Goal: Navigation & Orientation: Find specific page/section

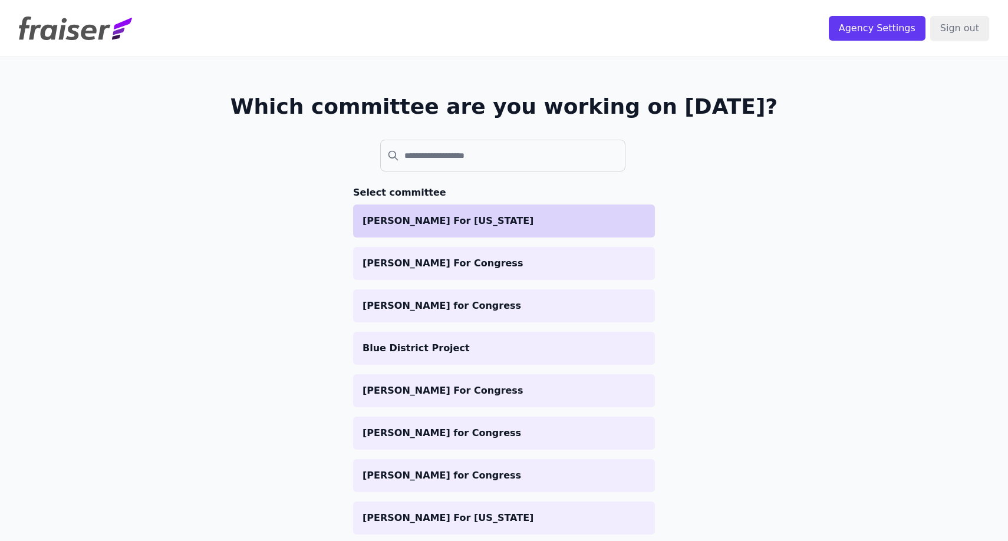
scroll to position [36, 0]
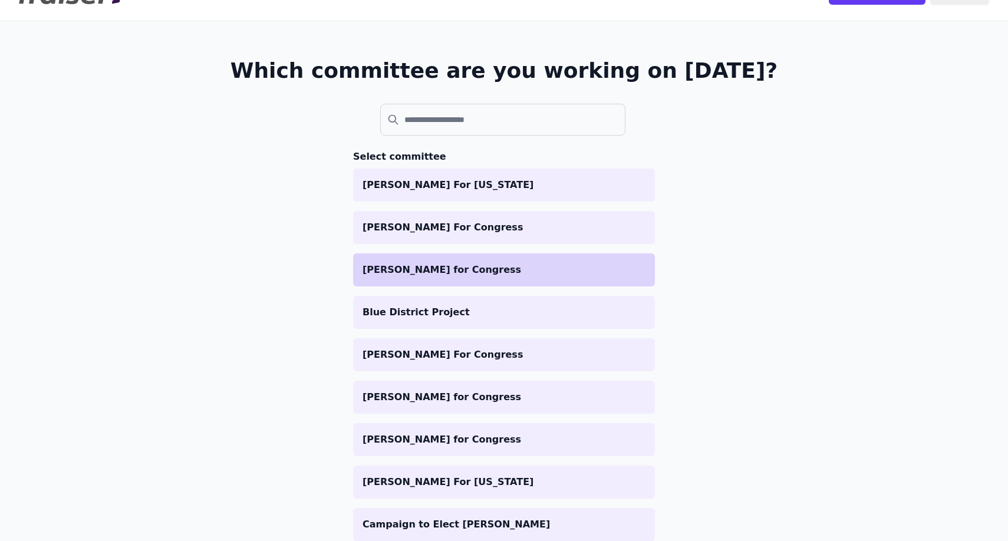
click at [511, 270] on p "Dr. Ada Cuellar for Congress" at bounding box center [504, 270] width 283 height 14
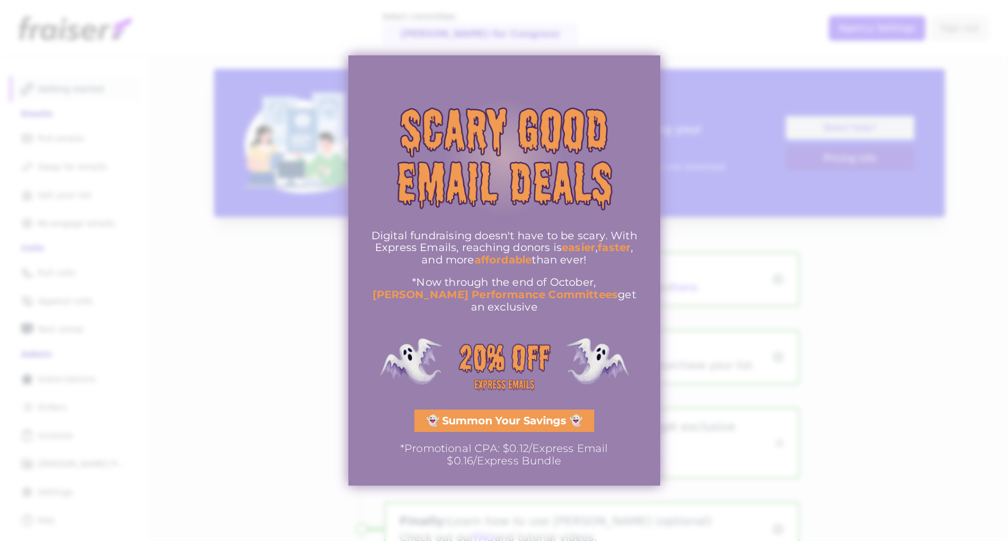
click at [472, 425] on link "👻 Summon Your Savings 👻" at bounding box center [505, 421] width 180 height 22
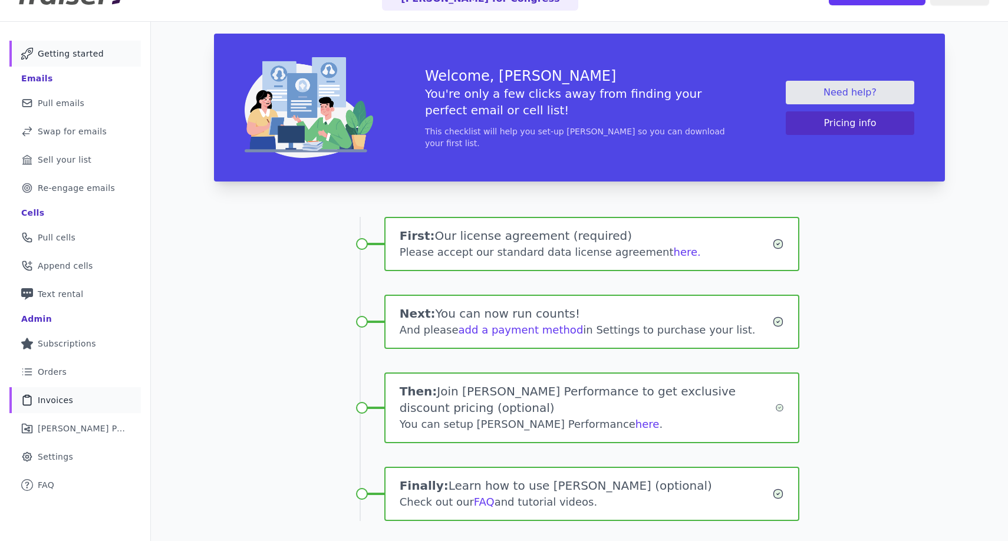
scroll to position [44, 0]
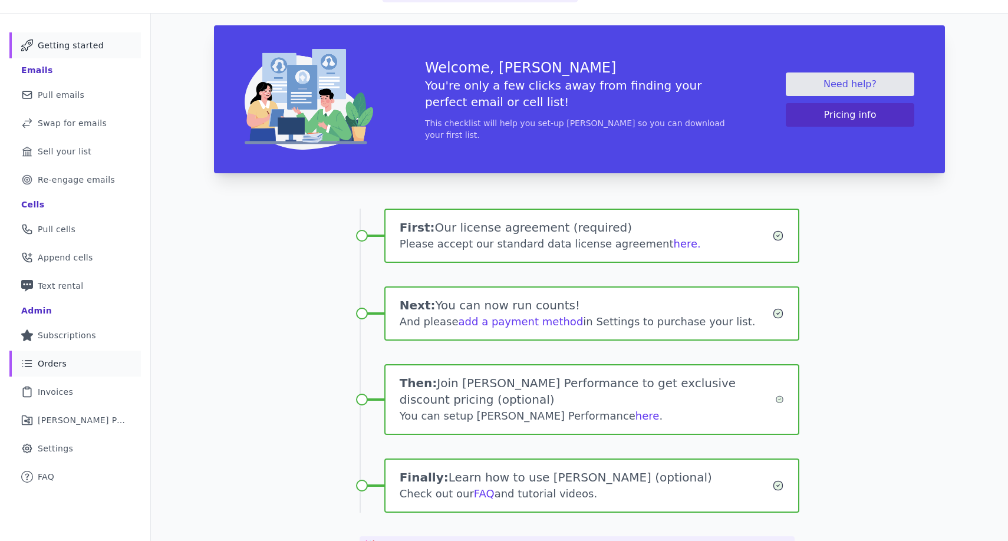
click at [90, 372] on link "List Icon Outline of bulleted list Orders" at bounding box center [75, 364] width 132 height 26
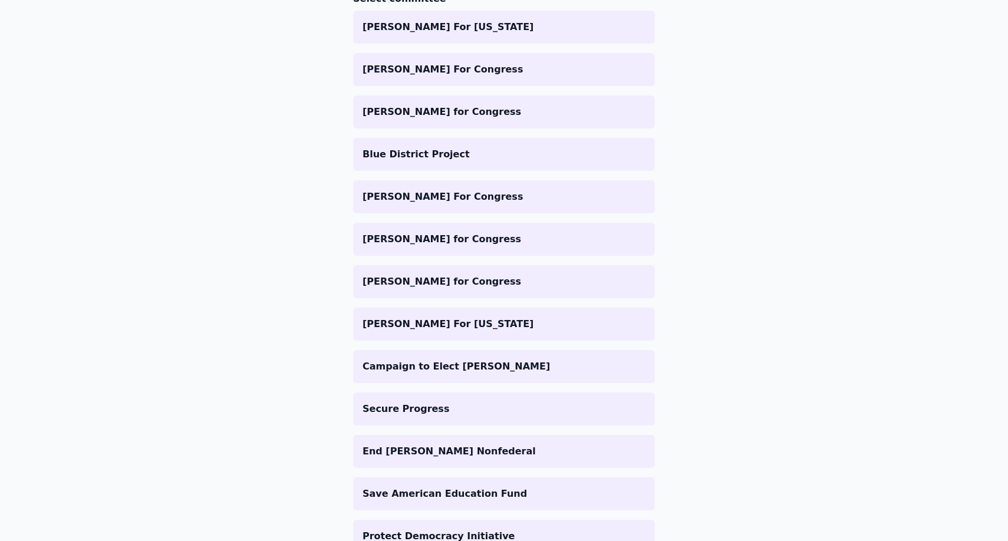
scroll to position [198, 0]
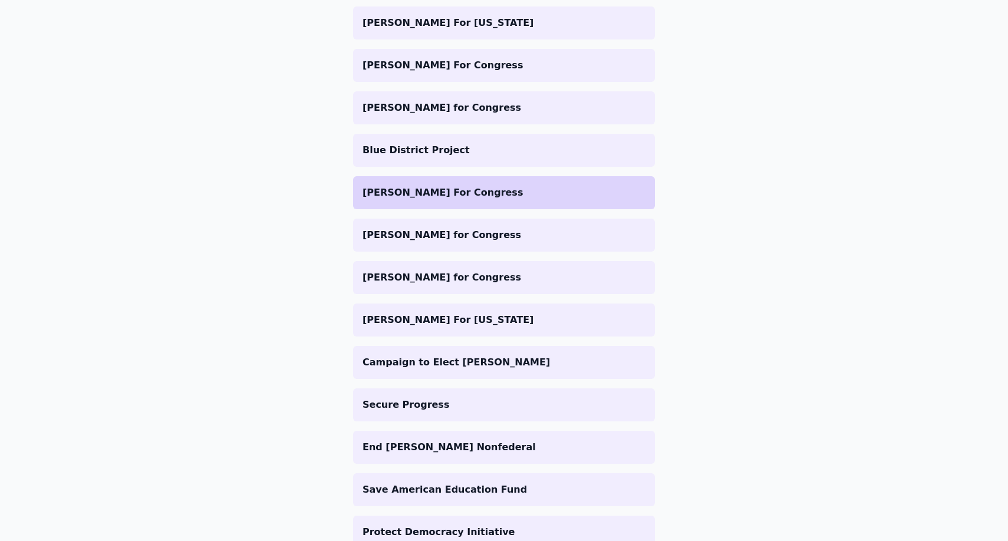
click at [543, 195] on p "[PERSON_NAME] For Congress" at bounding box center [504, 193] width 283 height 14
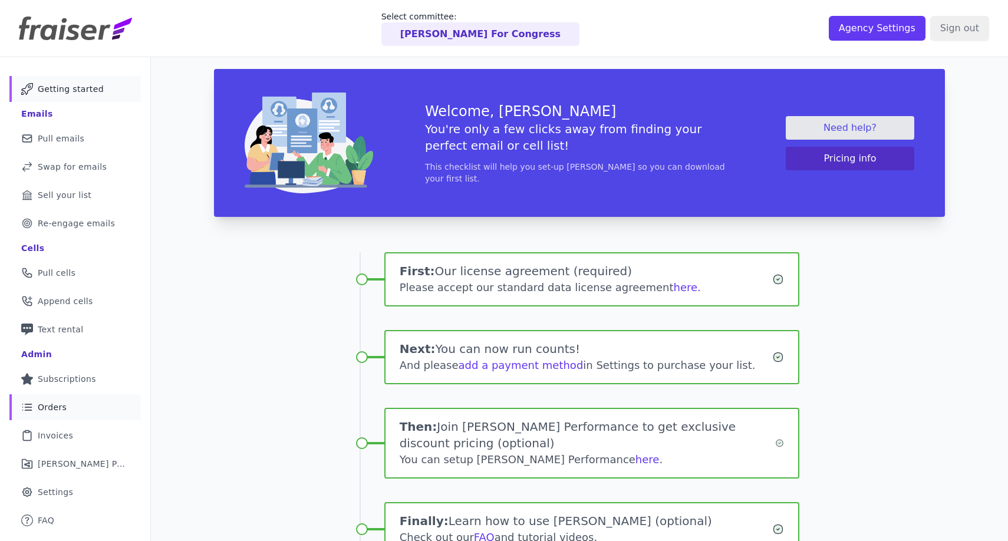
click at [93, 410] on link "List Icon Outline of bulleted list Orders" at bounding box center [75, 408] width 132 height 26
